Goal: Information Seeking & Learning: Find specific page/section

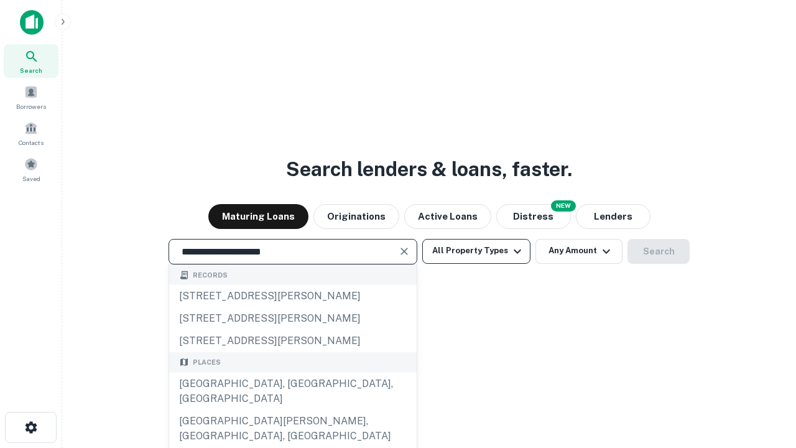
click at [292, 410] on div "[GEOGRAPHIC_DATA], [GEOGRAPHIC_DATA], [GEOGRAPHIC_DATA]" at bounding box center [292, 390] width 247 height 37
click at [476, 251] on button "All Property Types" at bounding box center [476, 251] width 108 height 25
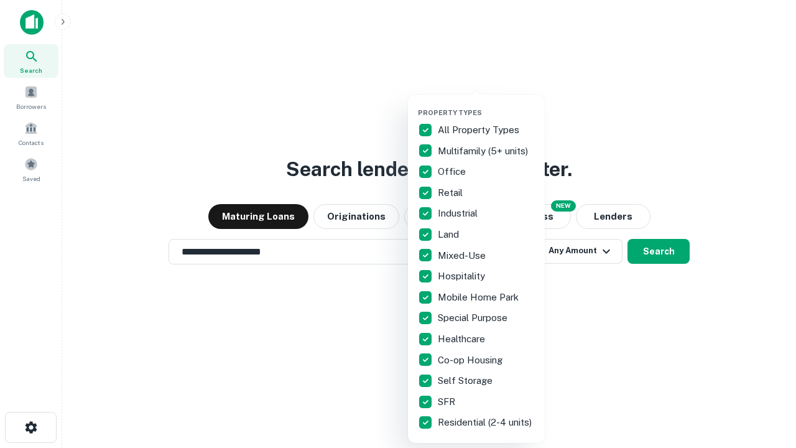
type input "**********"
click at [486, 104] on button "button" at bounding box center [486, 104] width 137 height 1
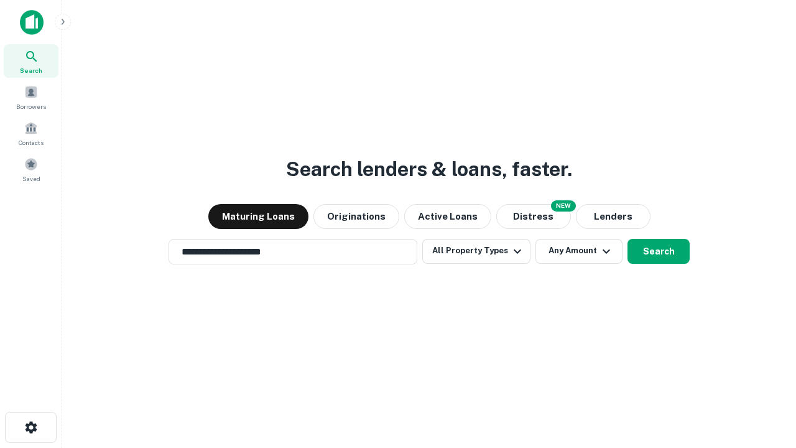
scroll to position [19, 0]
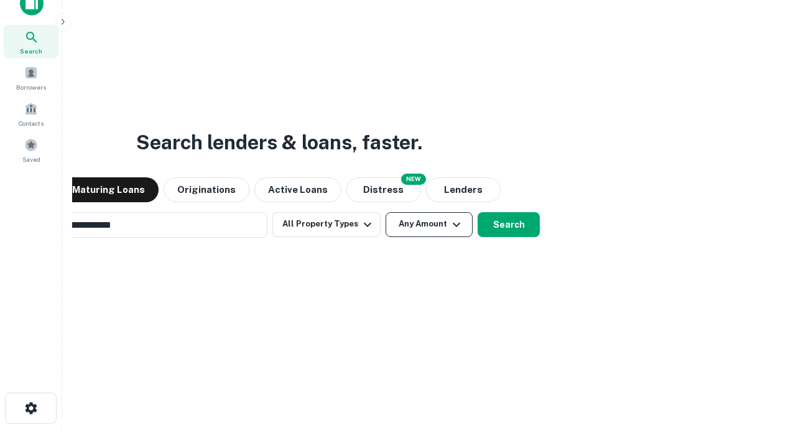
click at [385, 212] on button "Any Amount" at bounding box center [428, 224] width 87 height 25
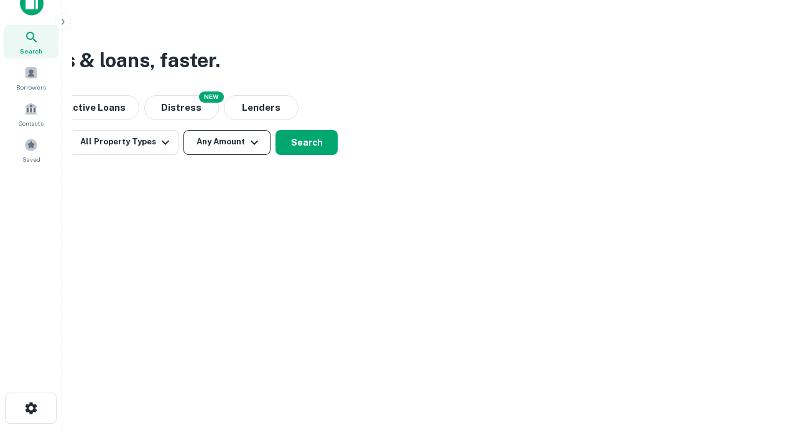
scroll to position [20, 0]
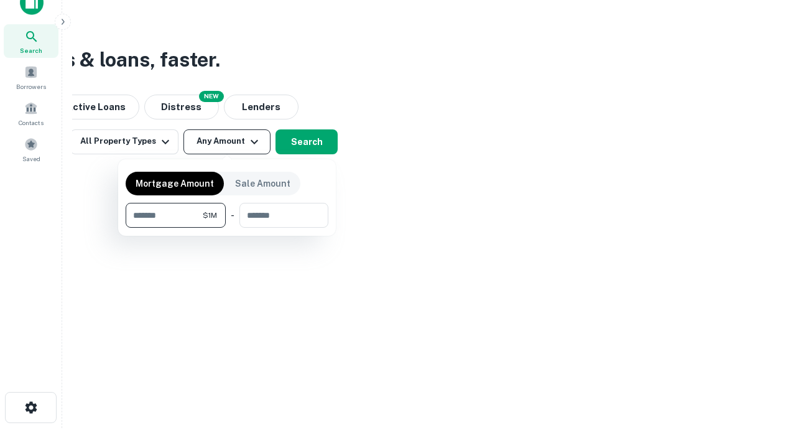
type input "*******"
click at [227, 228] on button "button" at bounding box center [227, 228] width 203 height 1
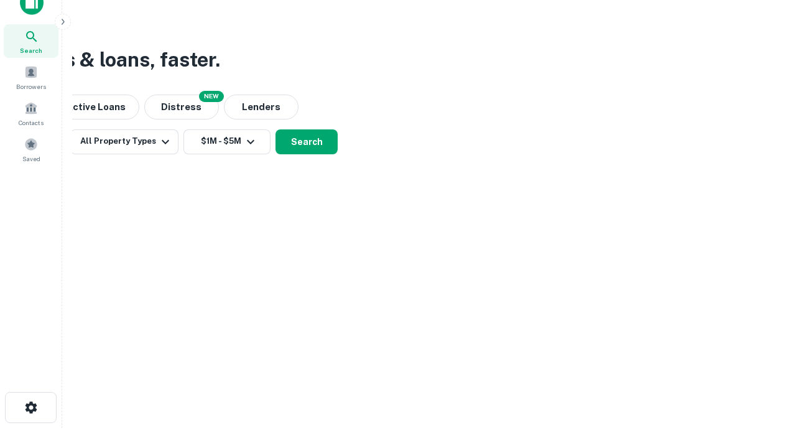
scroll to position [7, 229]
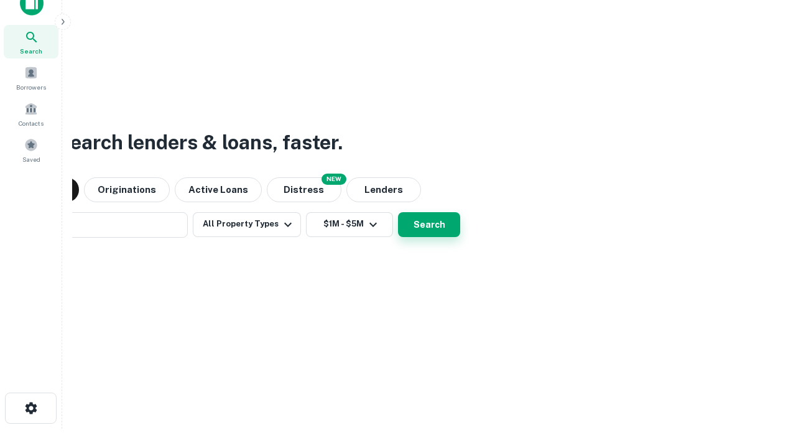
click at [398, 212] on button "Search" at bounding box center [429, 224] width 62 height 25
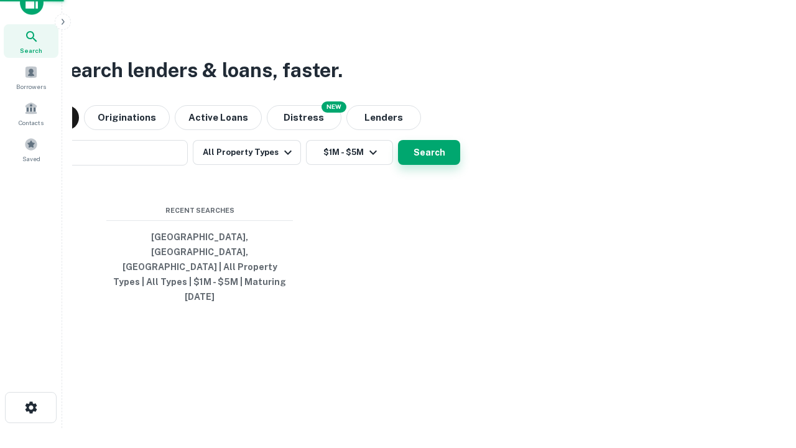
scroll to position [33, 352]
